Goal: Transaction & Acquisition: Purchase product/service

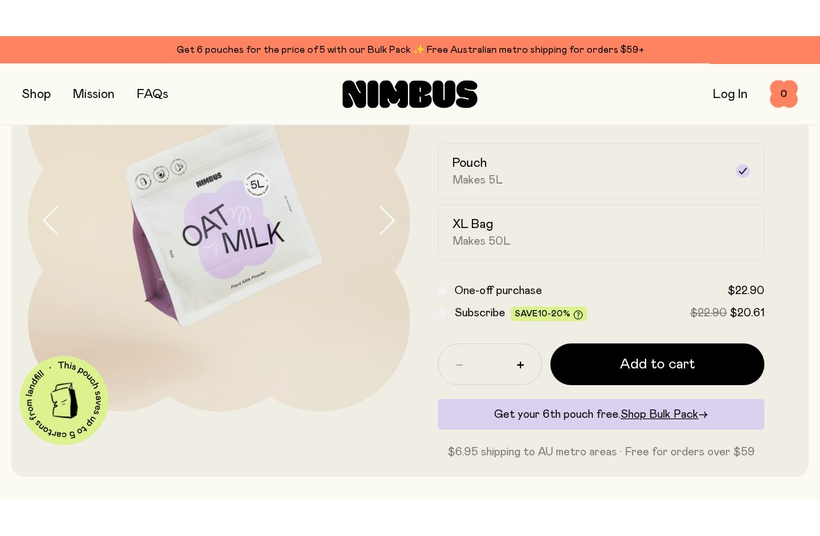
scroll to position [124, 0]
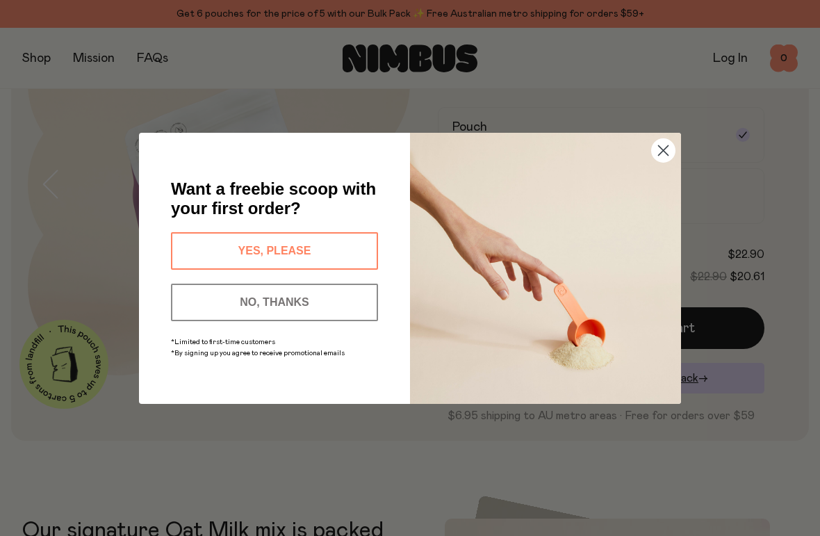
click at [670, 156] on circle "Close dialog" at bounding box center [663, 149] width 23 height 23
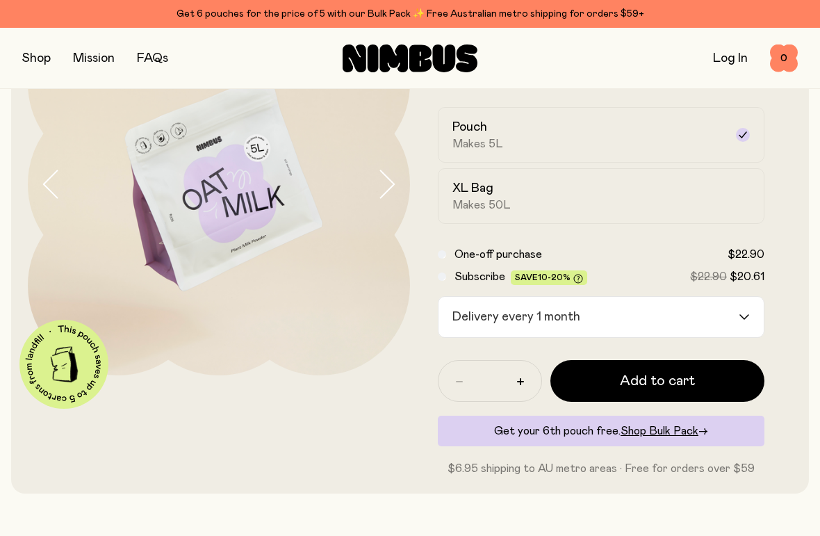
click at [664, 314] on input "Search for option" at bounding box center [661, 317] width 152 height 40
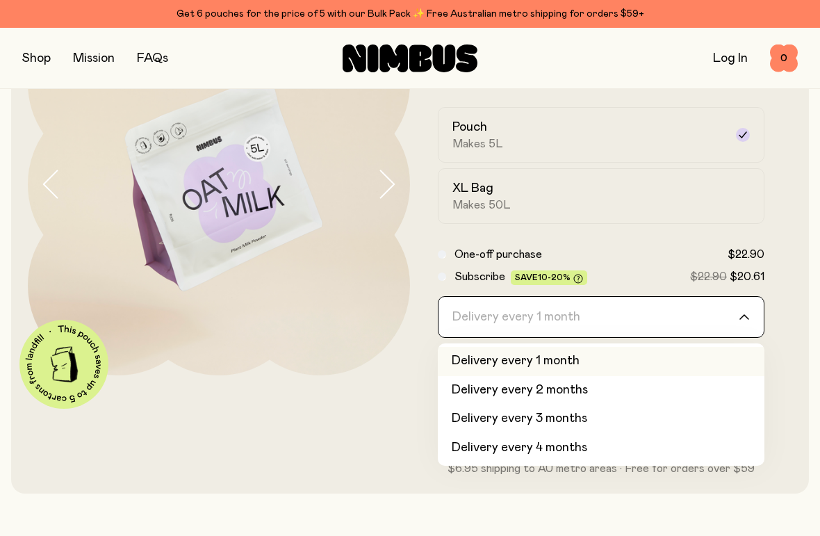
click at [546, 389] on li "Delivery every 2 months" at bounding box center [601, 390] width 327 height 29
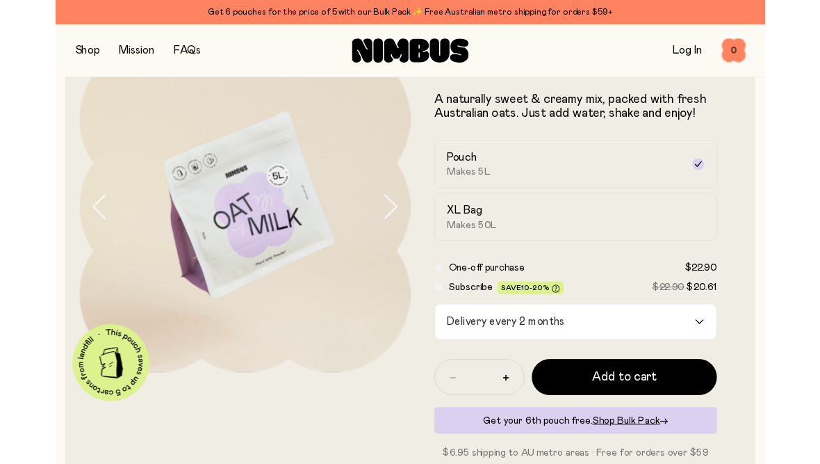
scroll to position [68, 0]
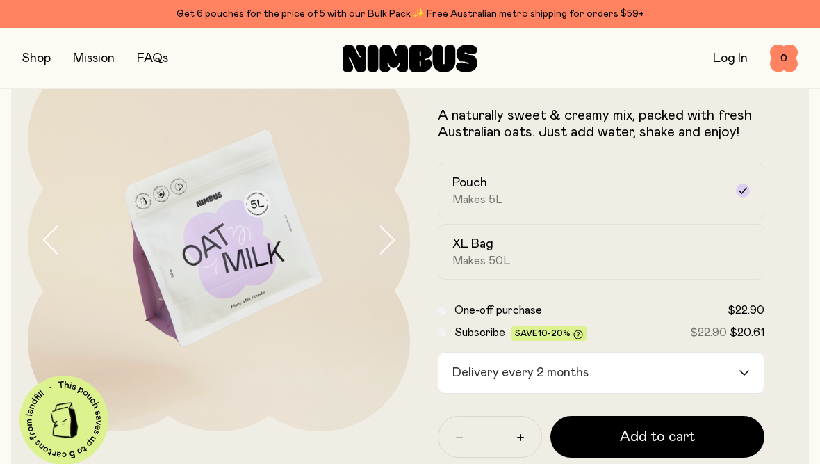
click at [30, 54] on button "button" at bounding box center [36, 58] width 29 height 19
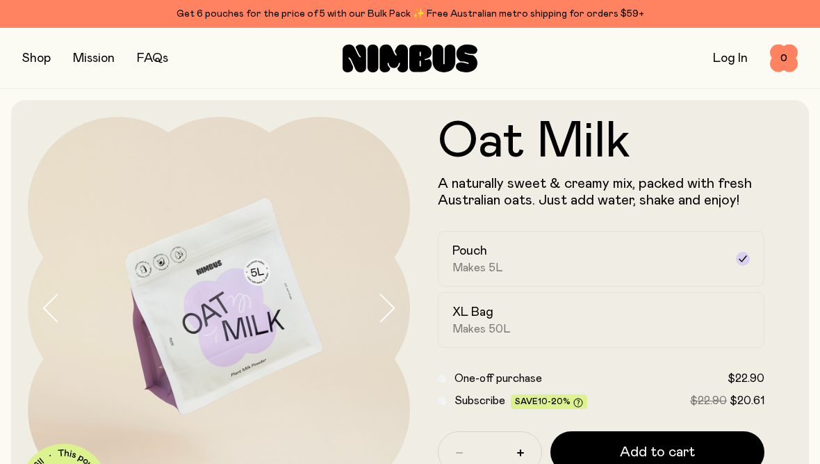
click at [24, 56] on button "button" at bounding box center [36, 58] width 29 height 19
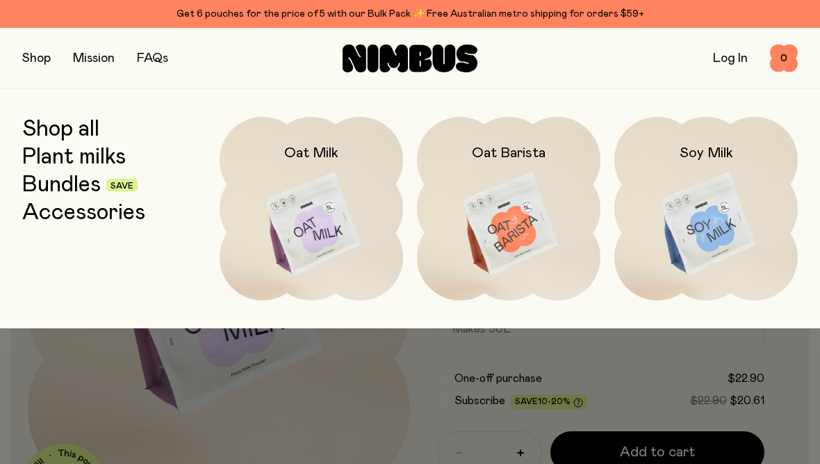
click at [521, 213] on img at bounding box center [509, 225] width 184 height 216
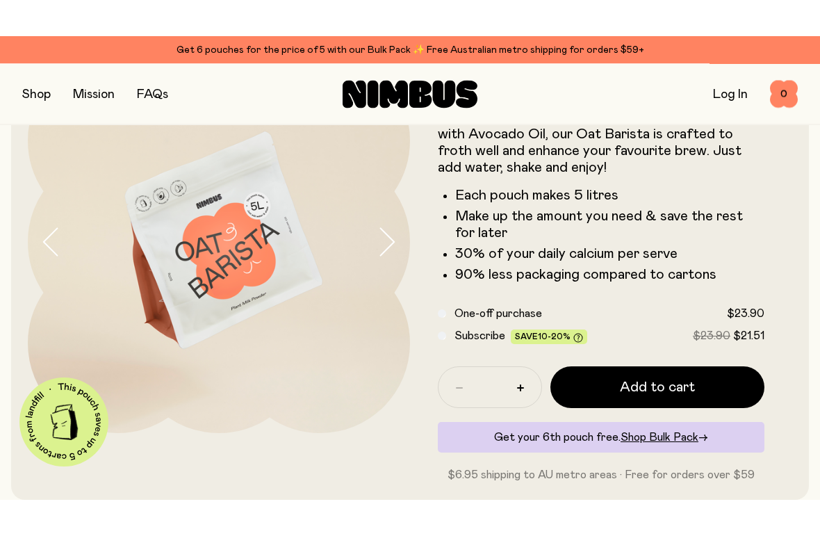
scroll to position [102, 0]
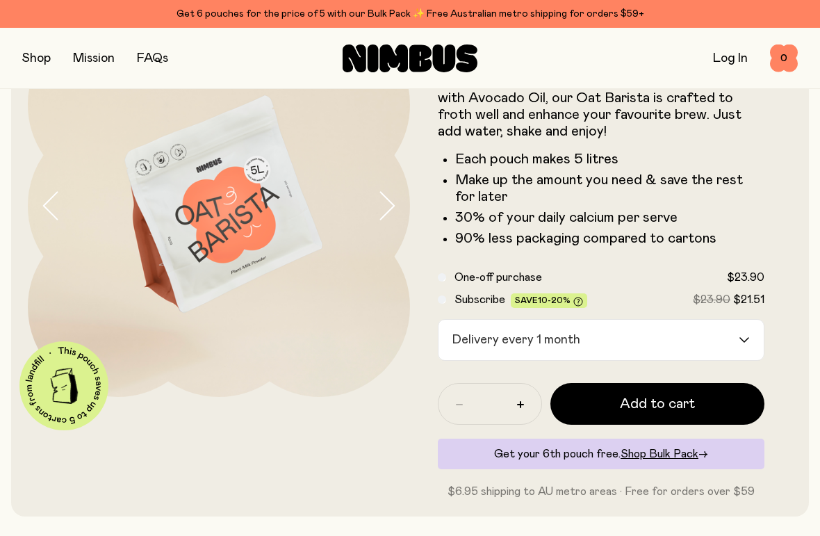
click at [670, 334] on input "Search for option" at bounding box center [661, 340] width 152 height 40
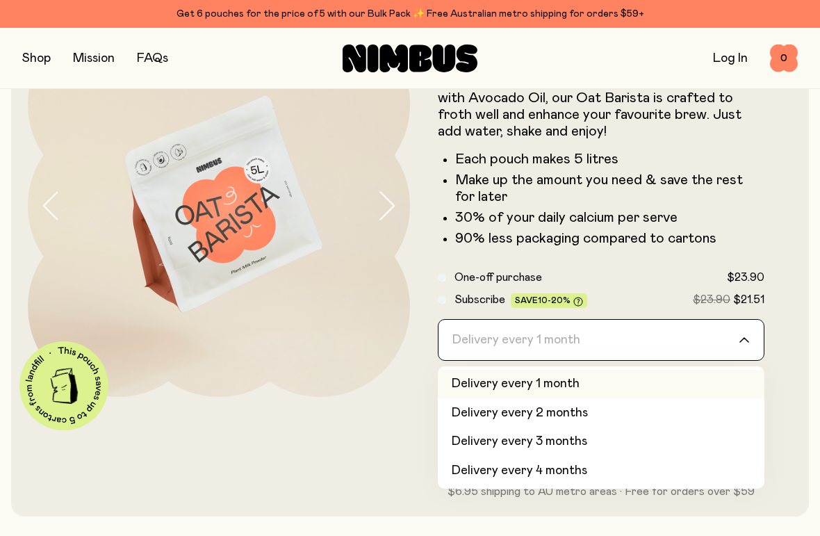
click at [544, 385] on li "Delivery every 1 month" at bounding box center [601, 384] width 327 height 29
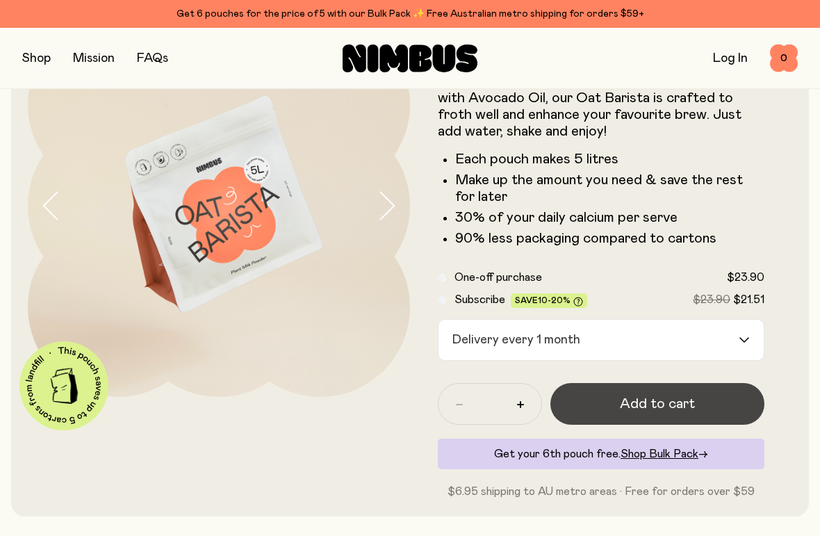
click at [638, 406] on span "Add to cart" at bounding box center [657, 403] width 75 height 19
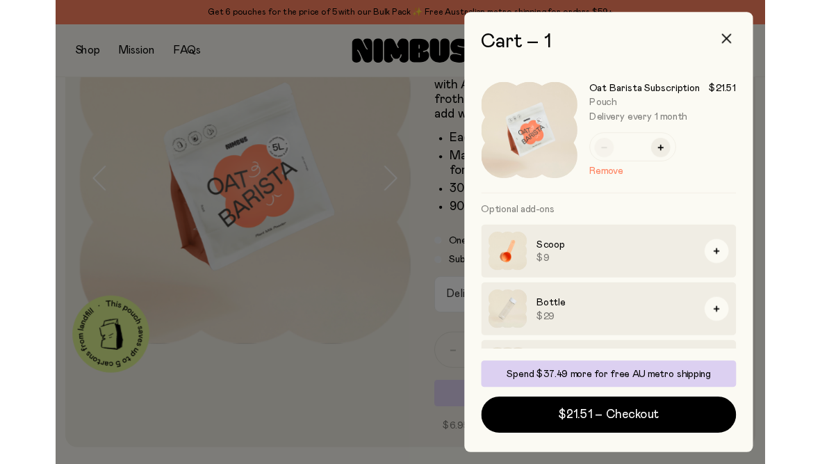
scroll to position [0, 0]
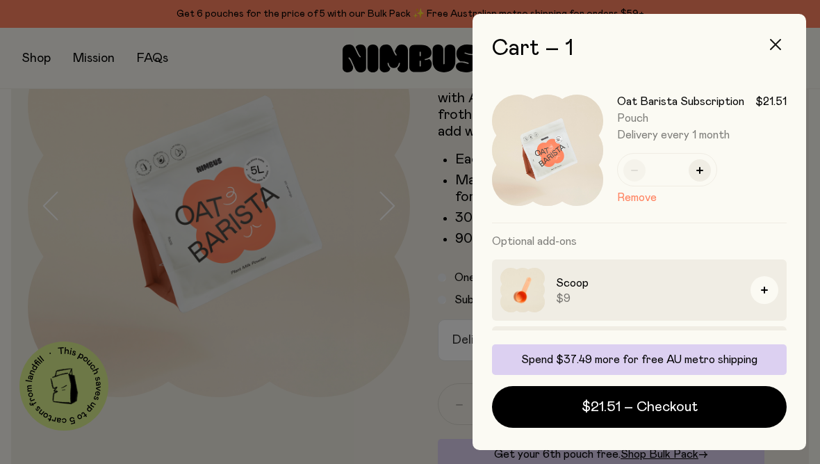
click at [770, 40] on button "button" at bounding box center [775, 44] width 33 height 33
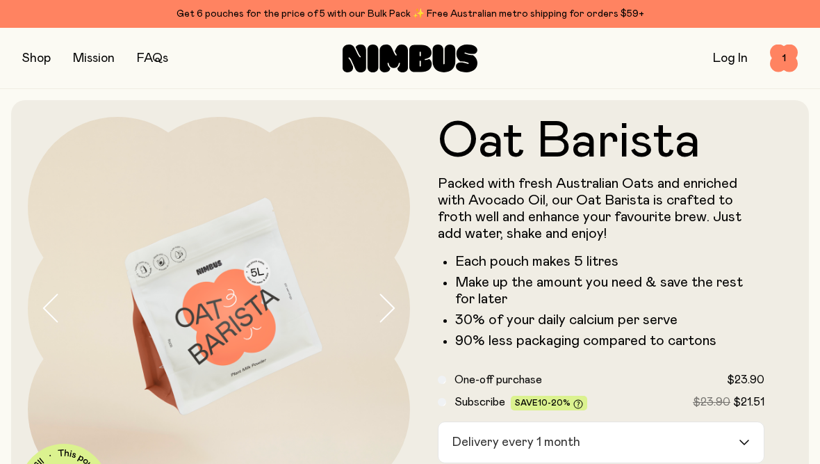
click at [26, 54] on button "button" at bounding box center [36, 58] width 29 height 19
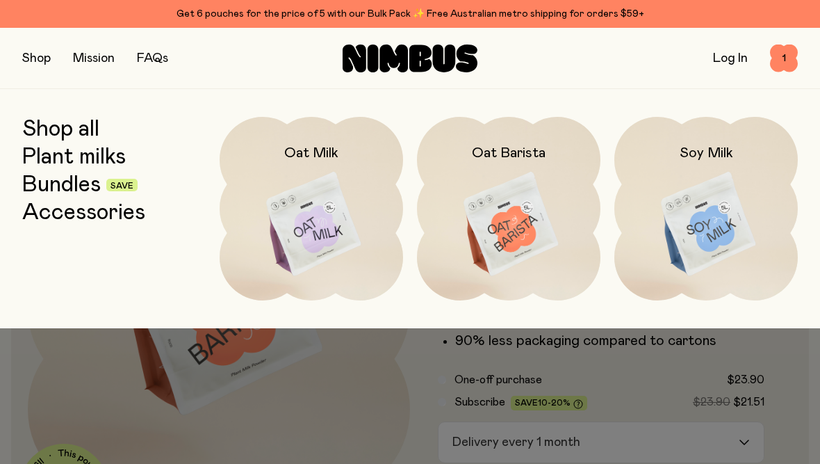
click at [706, 237] on img at bounding box center [707, 225] width 184 height 216
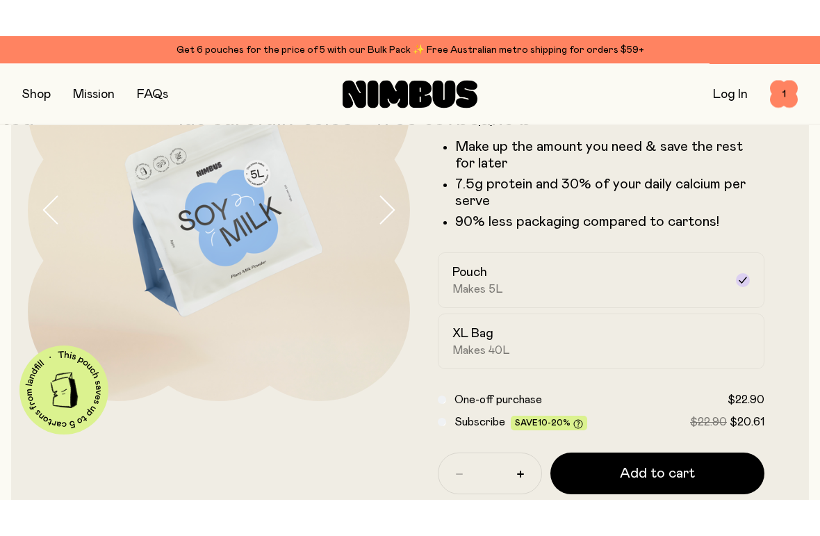
scroll to position [136, 0]
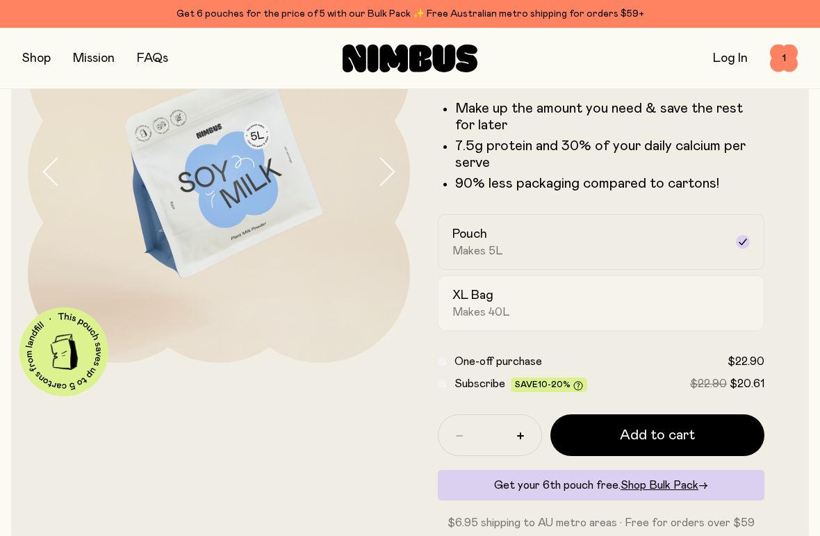
click at [528, 307] on div "XL Bag Makes 40L" at bounding box center [589, 303] width 273 height 32
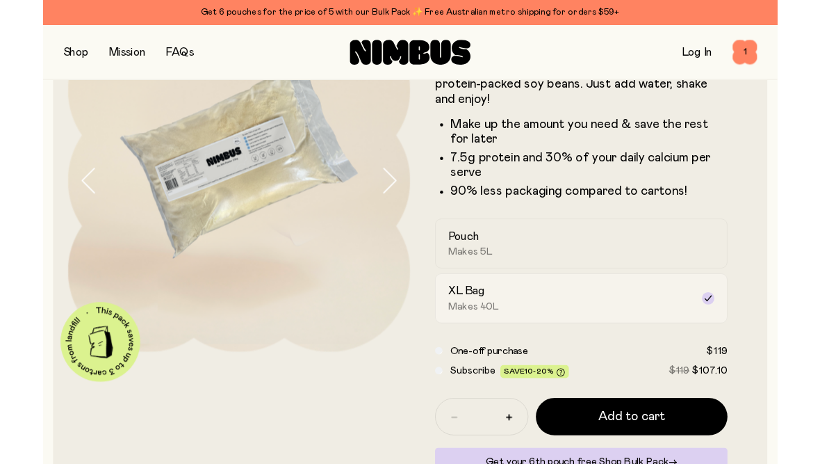
scroll to position [106, 0]
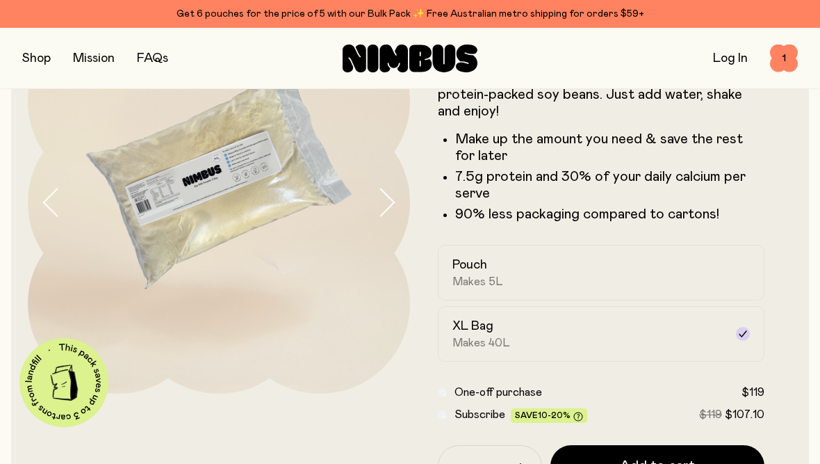
click at [383, 208] on icon "button" at bounding box center [386, 202] width 19 height 29
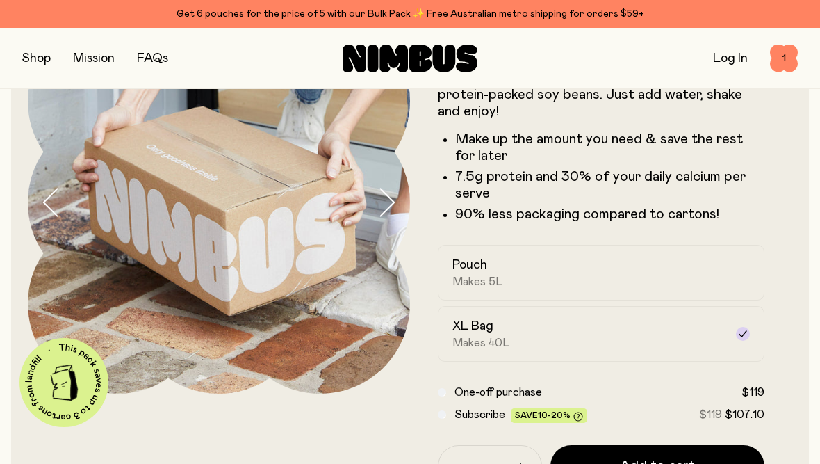
click at [390, 201] on icon "button" at bounding box center [386, 202] width 19 height 29
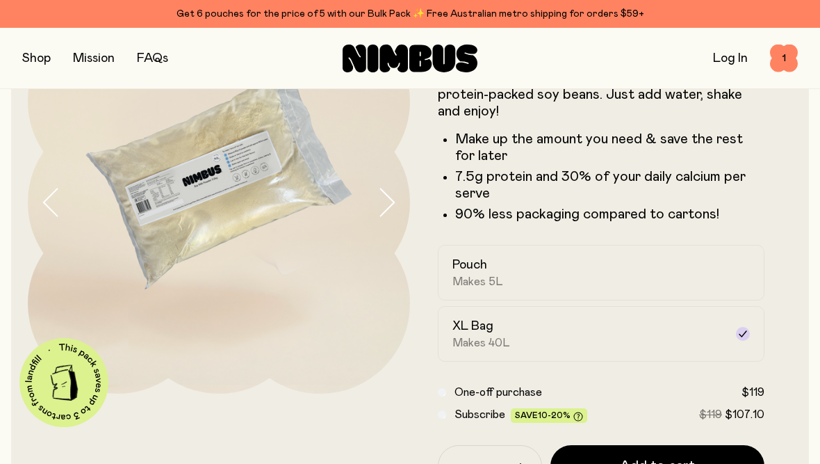
click at [382, 203] on icon "button" at bounding box center [386, 202] width 19 height 29
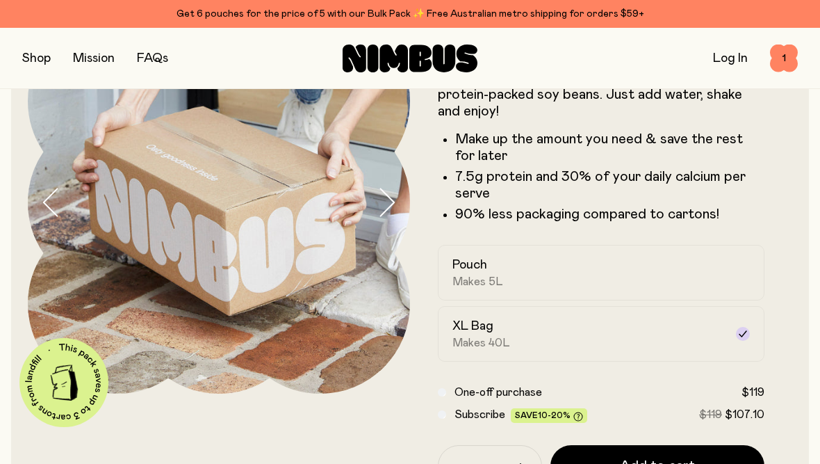
click at [391, 207] on icon "button" at bounding box center [388, 201] width 14 height 27
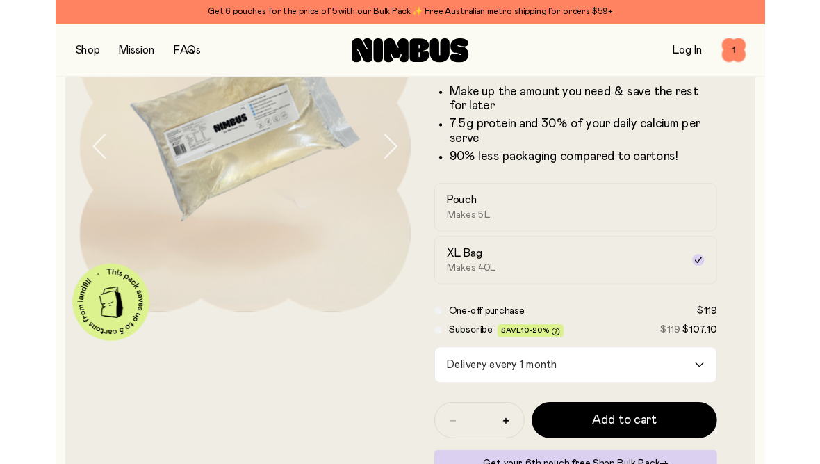
scroll to position [124, 0]
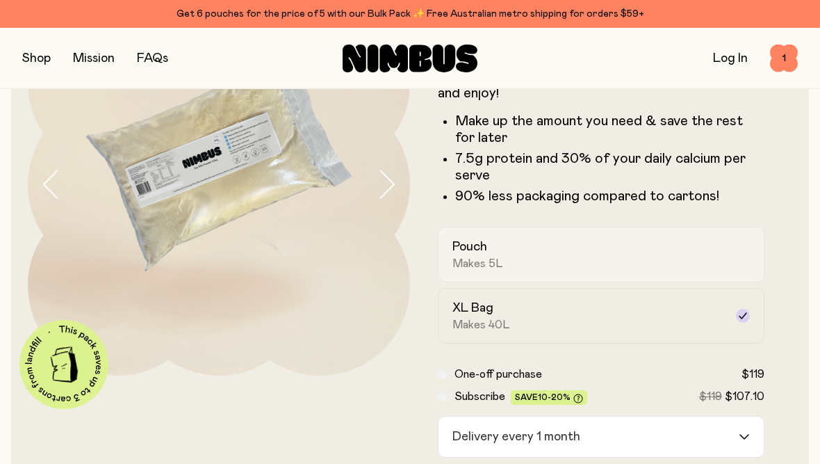
click at [544, 254] on div "Pouch Makes 5L" at bounding box center [589, 254] width 273 height 32
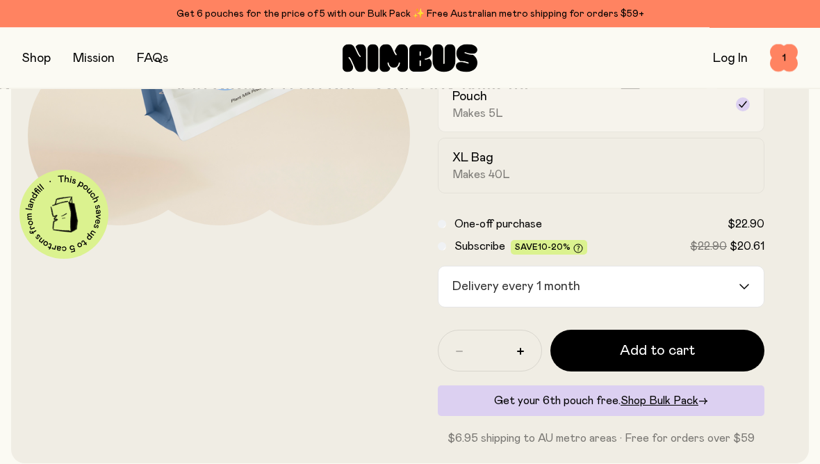
scroll to position [274, 0]
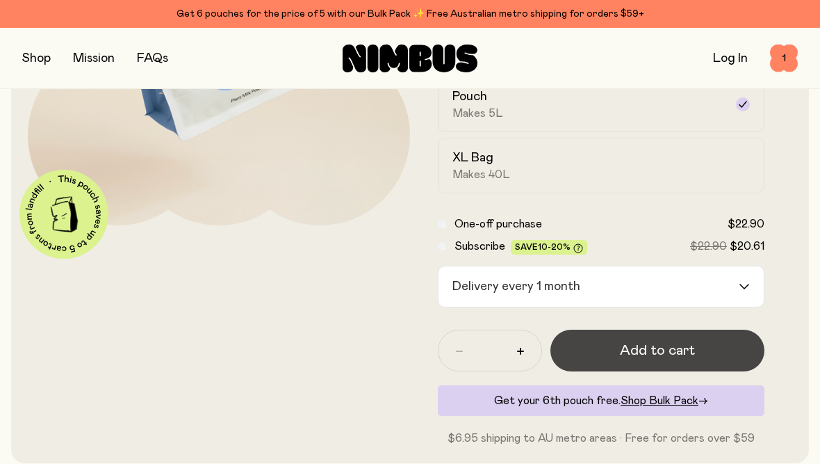
click at [648, 346] on span "Add to cart" at bounding box center [657, 350] width 75 height 19
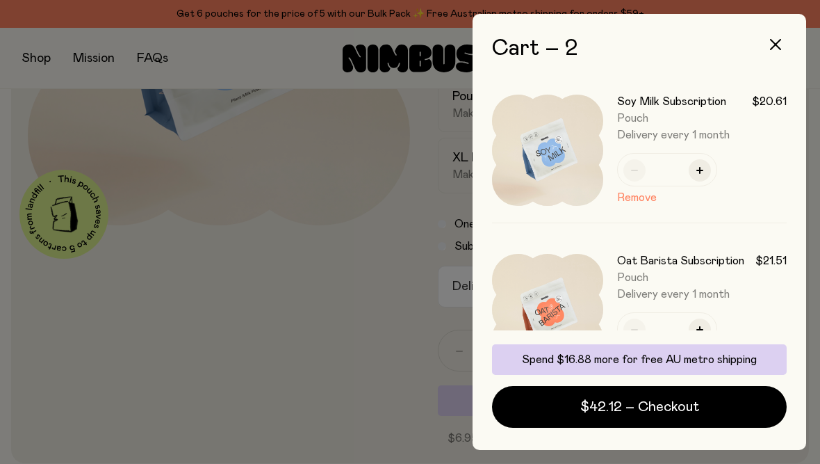
scroll to position [0, 0]
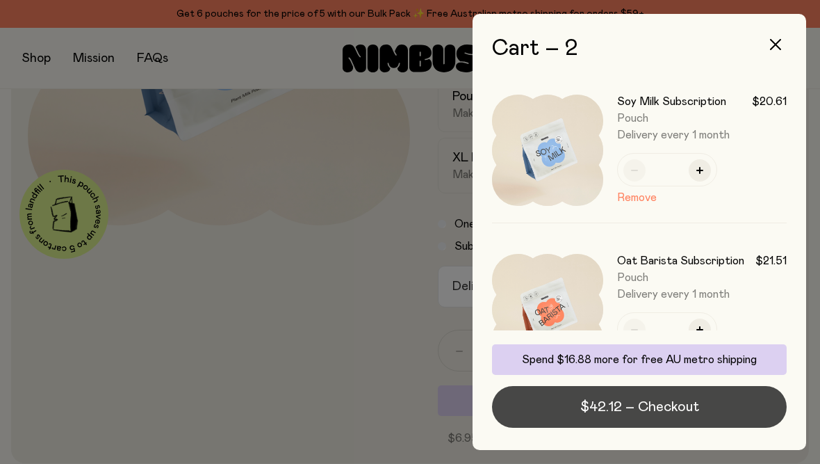
click at [662, 416] on span "$42.12 – Checkout" at bounding box center [640, 406] width 119 height 19
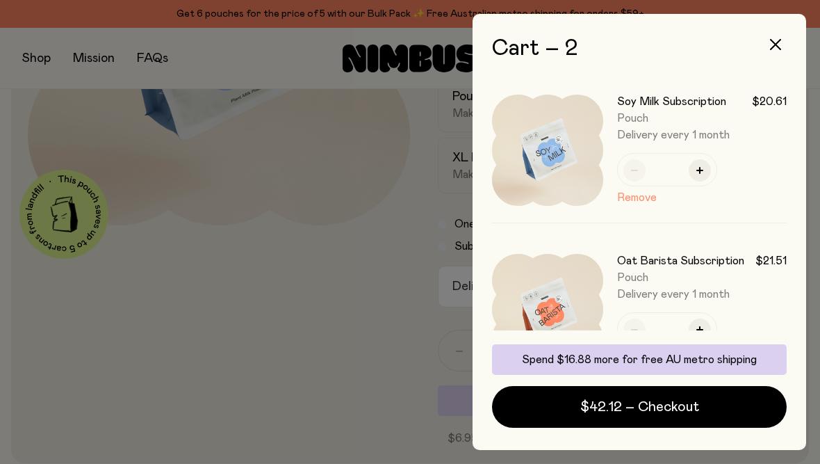
click at [642, 198] on button "Remove" at bounding box center [637, 197] width 40 height 17
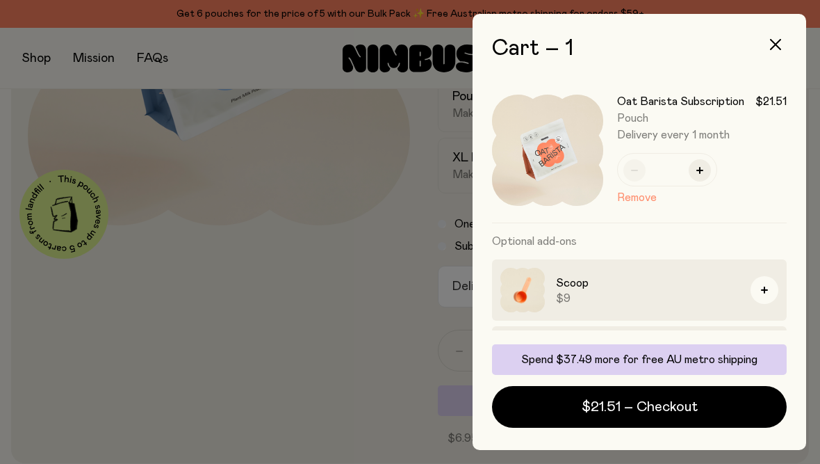
click at [636, 193] on button "Remove" at bounding box center [637, 197] width 40 height 17
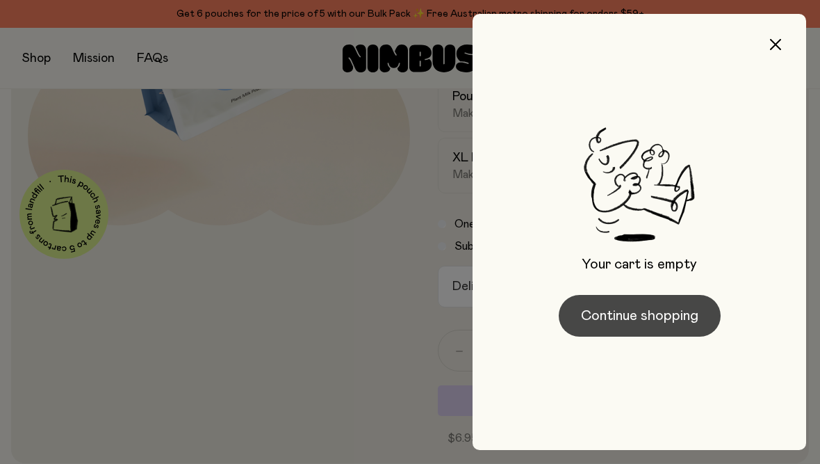
click at [625, 328] on button "Continue shopping" at bounding box center [640, 316] width 162 height 42
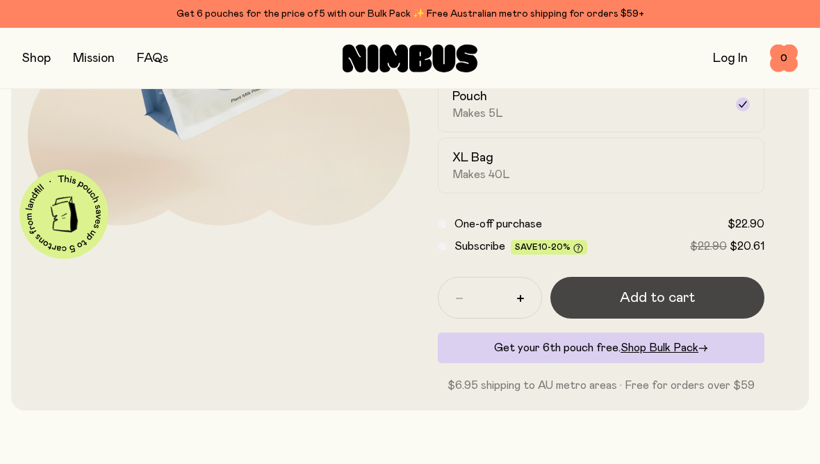
click at [645, 300] on span "Add to cart" at bounding box center [657, 297] width 75 height 19
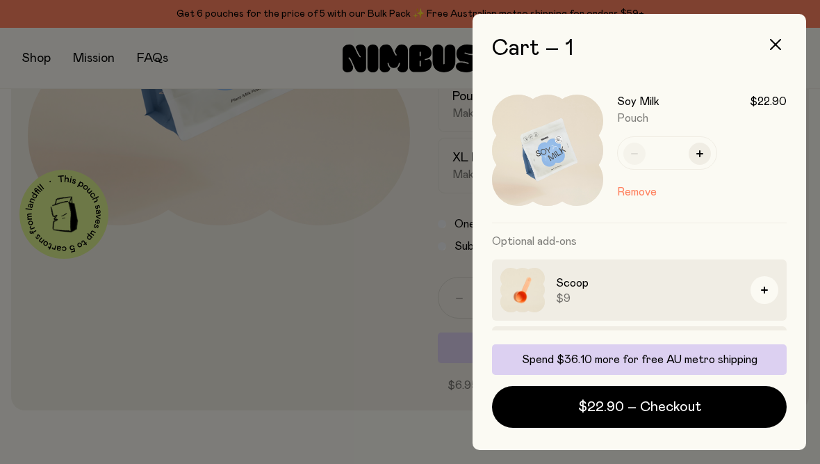
scroll to position [0, 0]
click at [777, 44] on icon "button" at bounding box center [775, 44] width 11 height 11
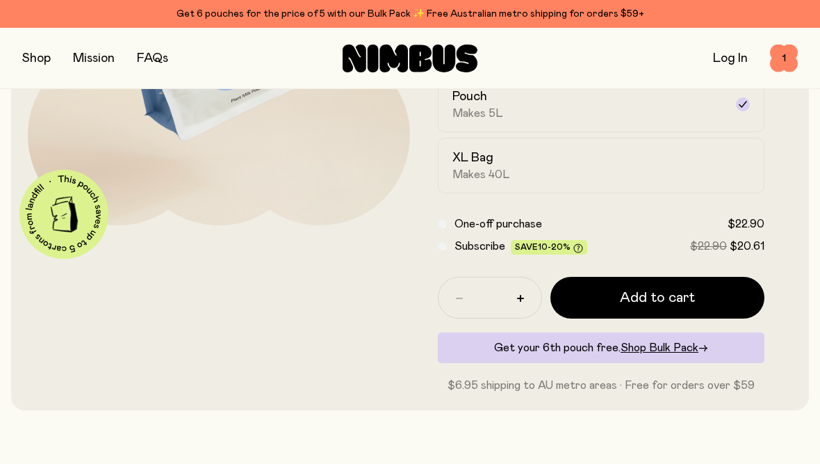
click at [31, 60] on button "button" at bounding box center [36, 58] width 29 height 19
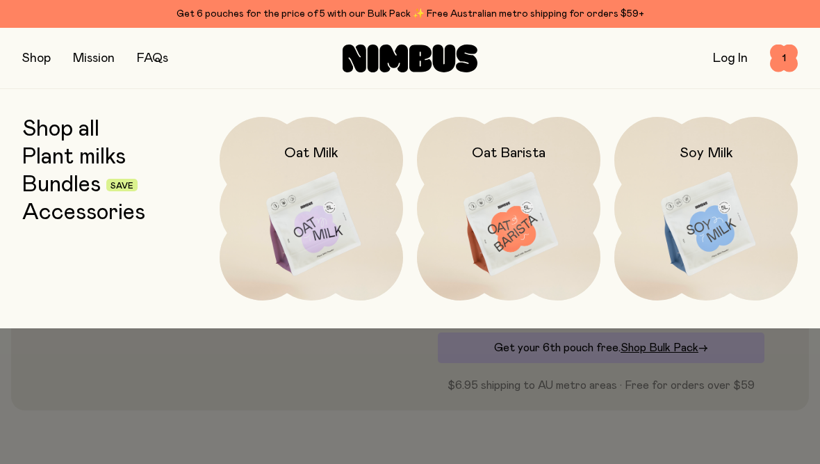
click at [325, 221] on img at bounding box center [312, 225] width 184 height 216
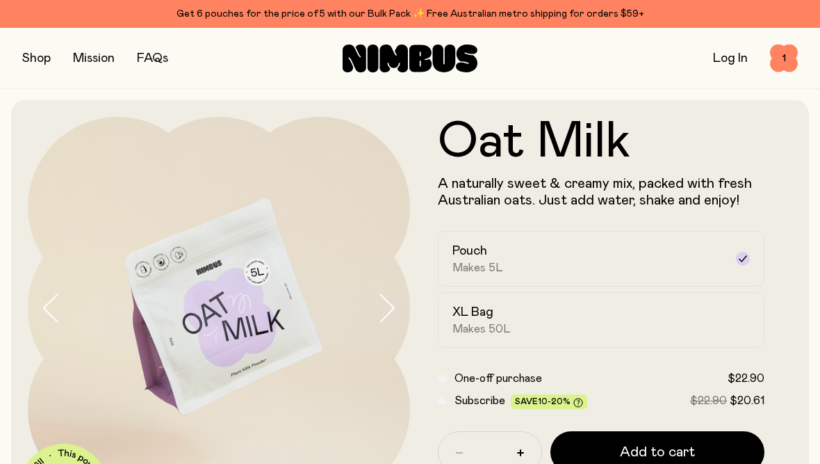
click at [38, 53] on button "button" at bounding box center [36, 58] width 29 height 19
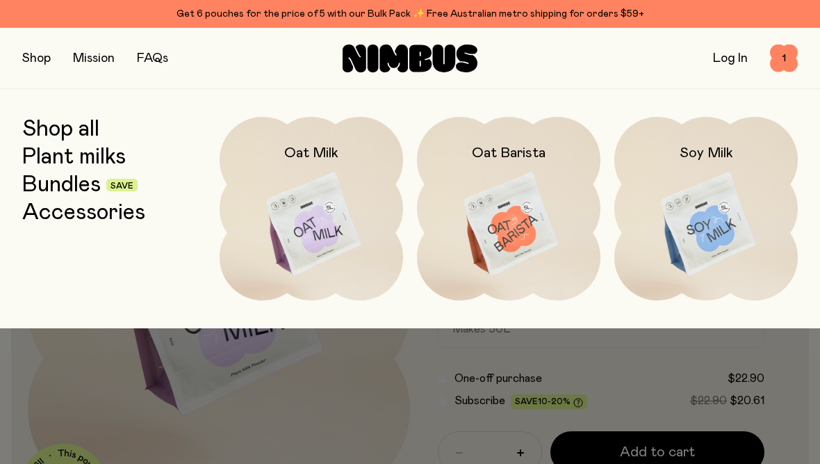
click at [504, 223] on img at bounding box center [509, 225] width 184 height 216
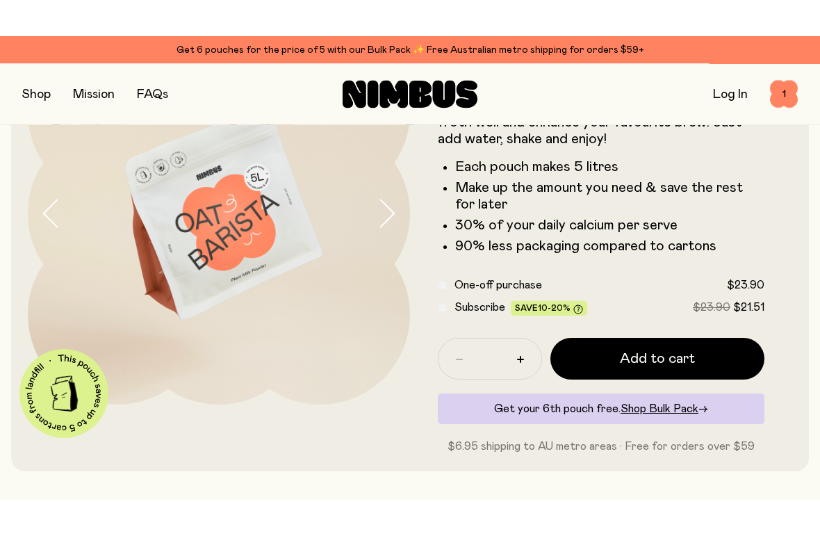
scroll to position [131, 0]
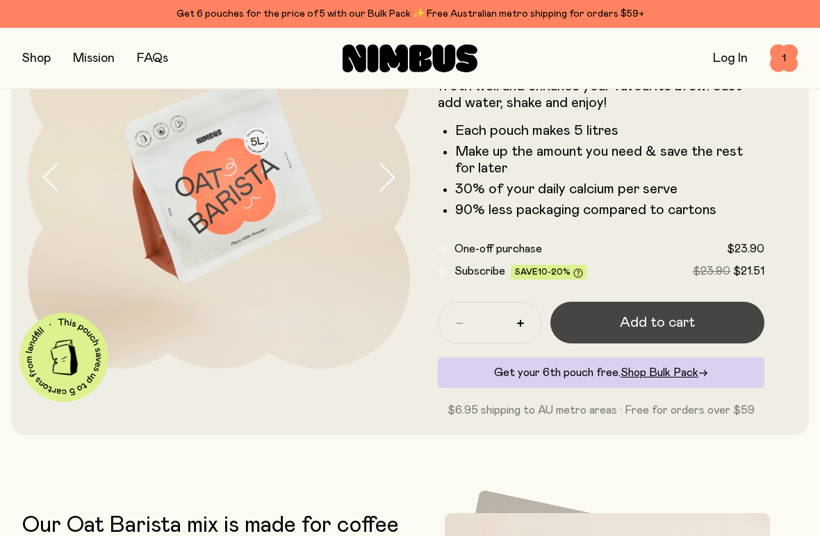
click at [650, 325] on span "Add to cart" at bounding box center [657, 322] width 75 height 19
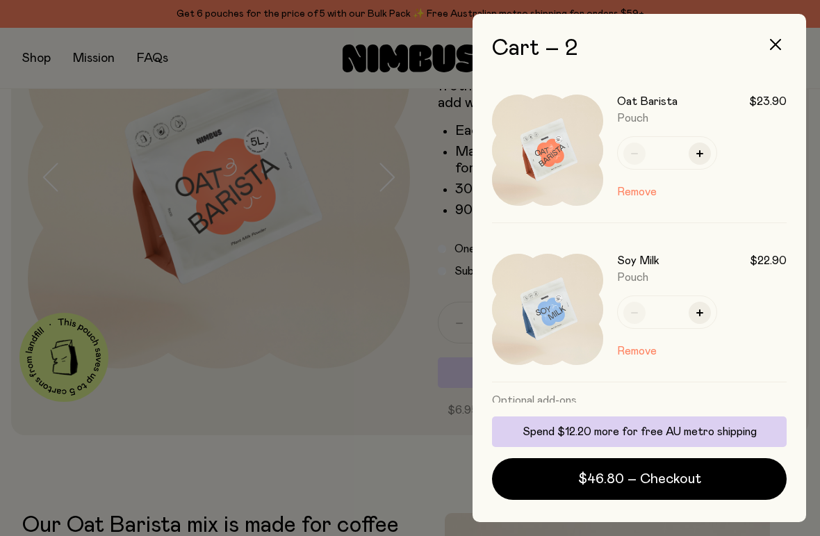
scroll to position [0, 0]
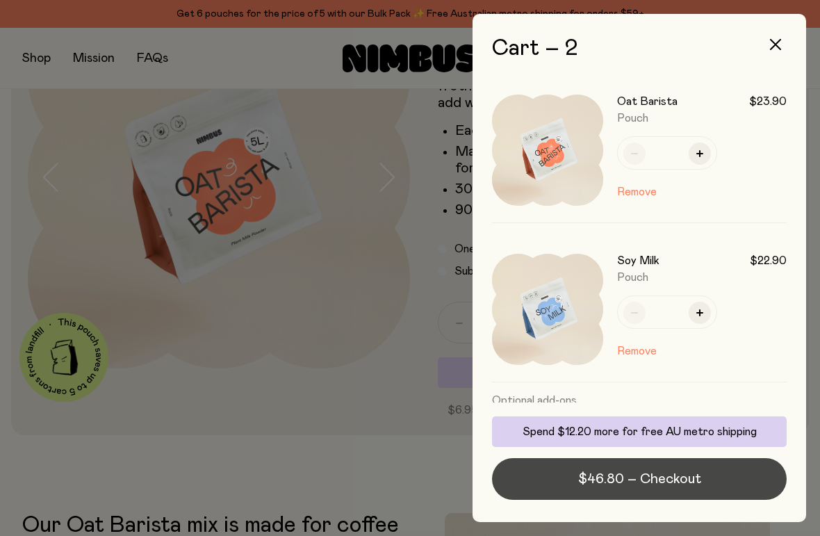
click at [657, 463] on span "$46.80 – Checkout" at bounding box center [639, 478] width 123 height 19
